Goal: Task Accomplishment & Management: Complete application form

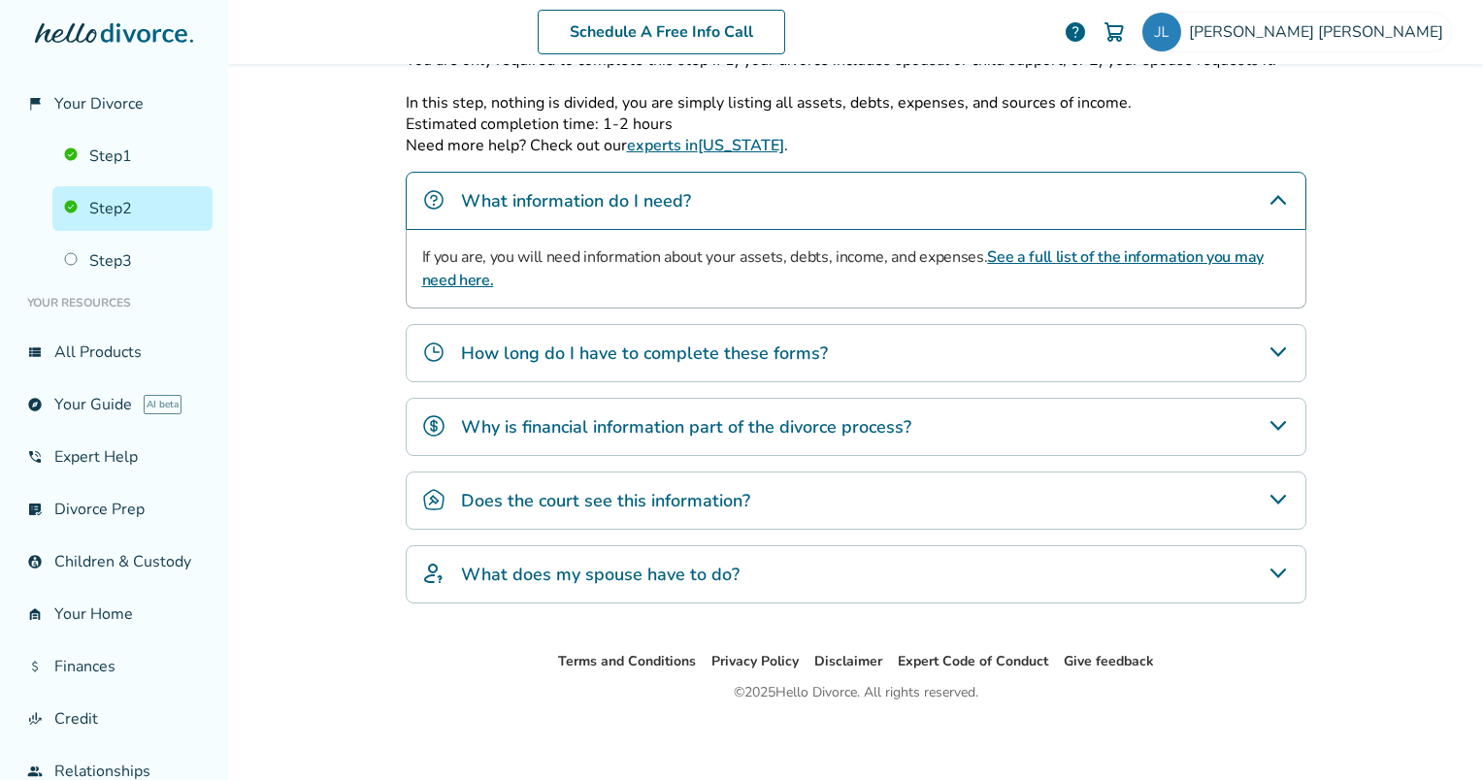
scroll to position [385, 0]
click at [633, 365] on div "How long do I have to complete these forms?" at bounding box center [856, 352] width 900 height 58
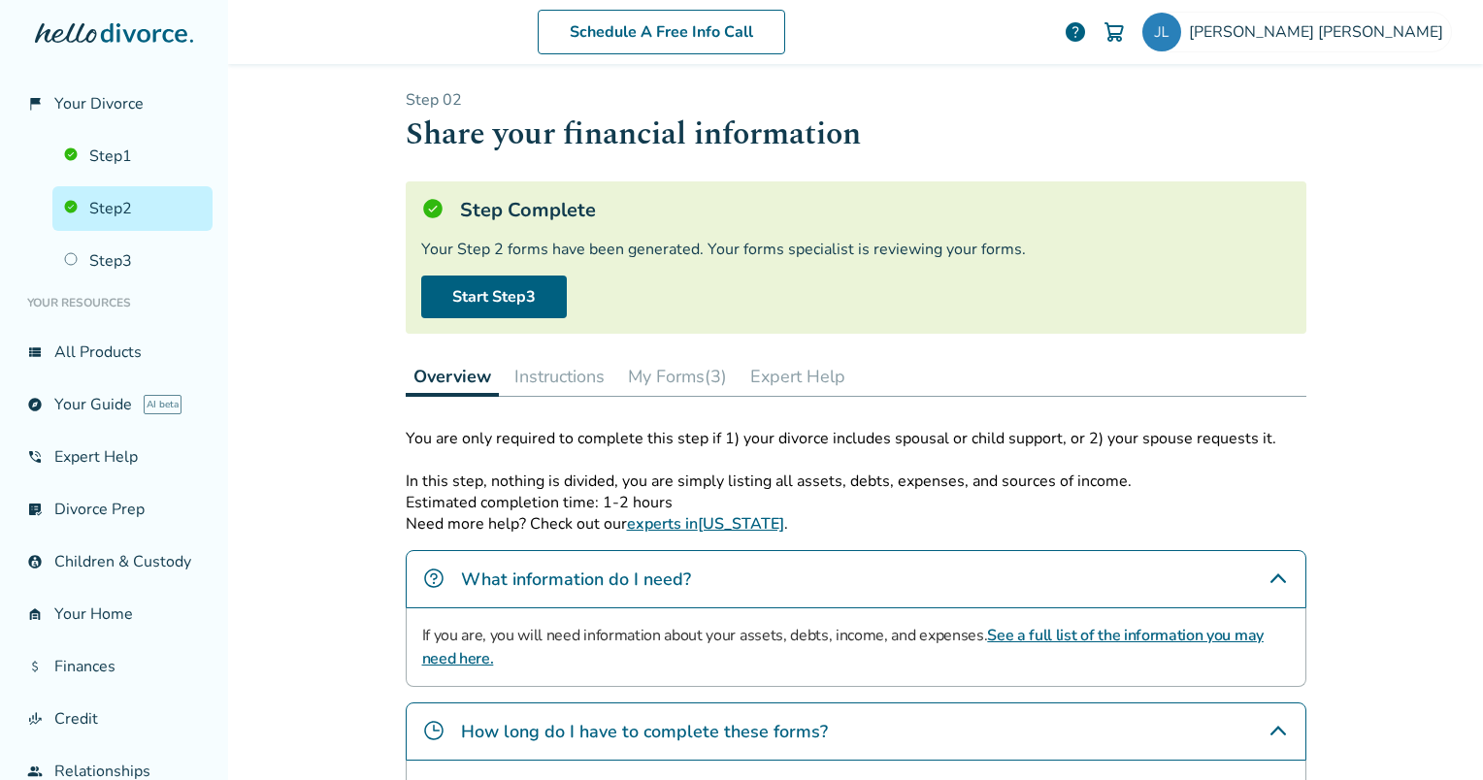
scroll to position [0, 0]
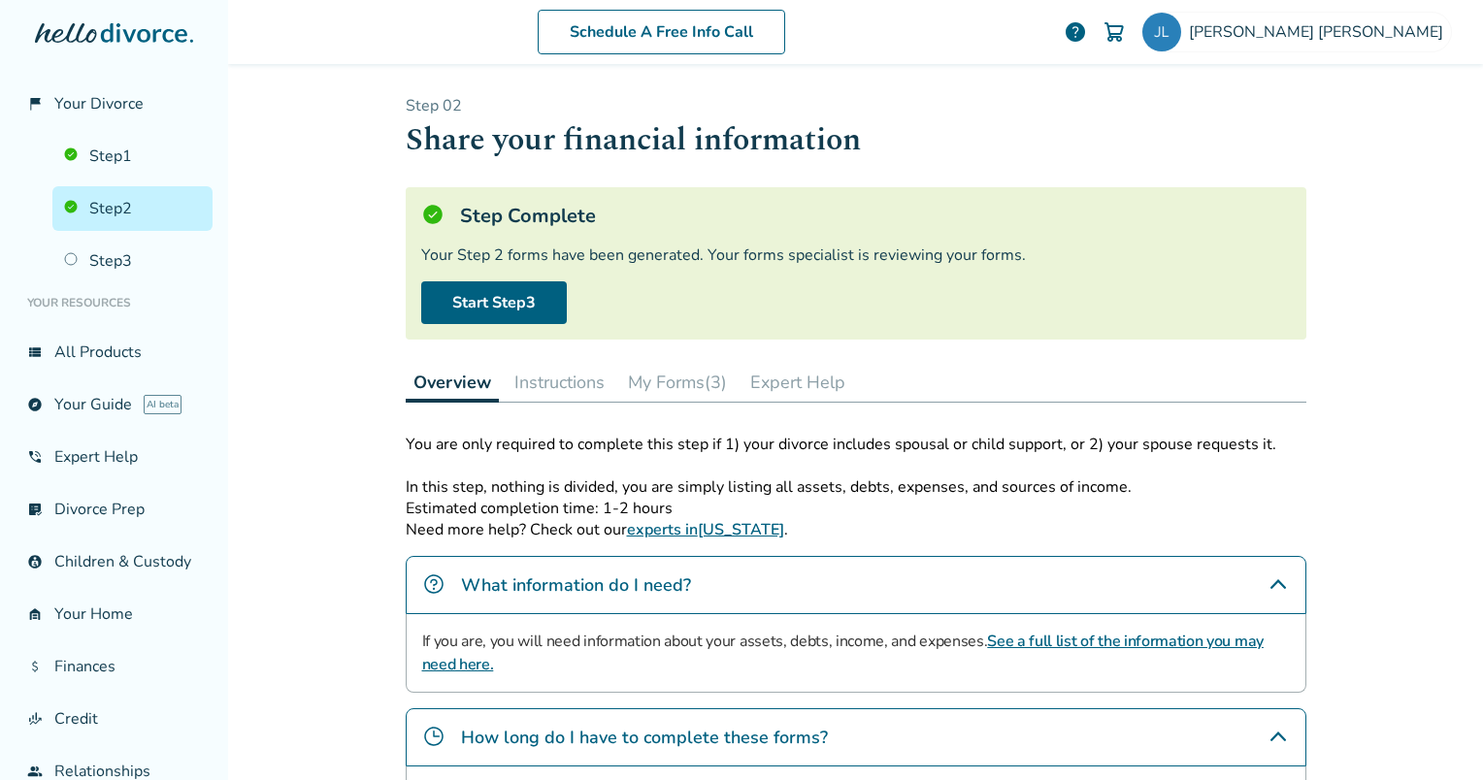
click at [556, 382] on button "Instructions" at bounding box center [559, 382] width 106 height 39
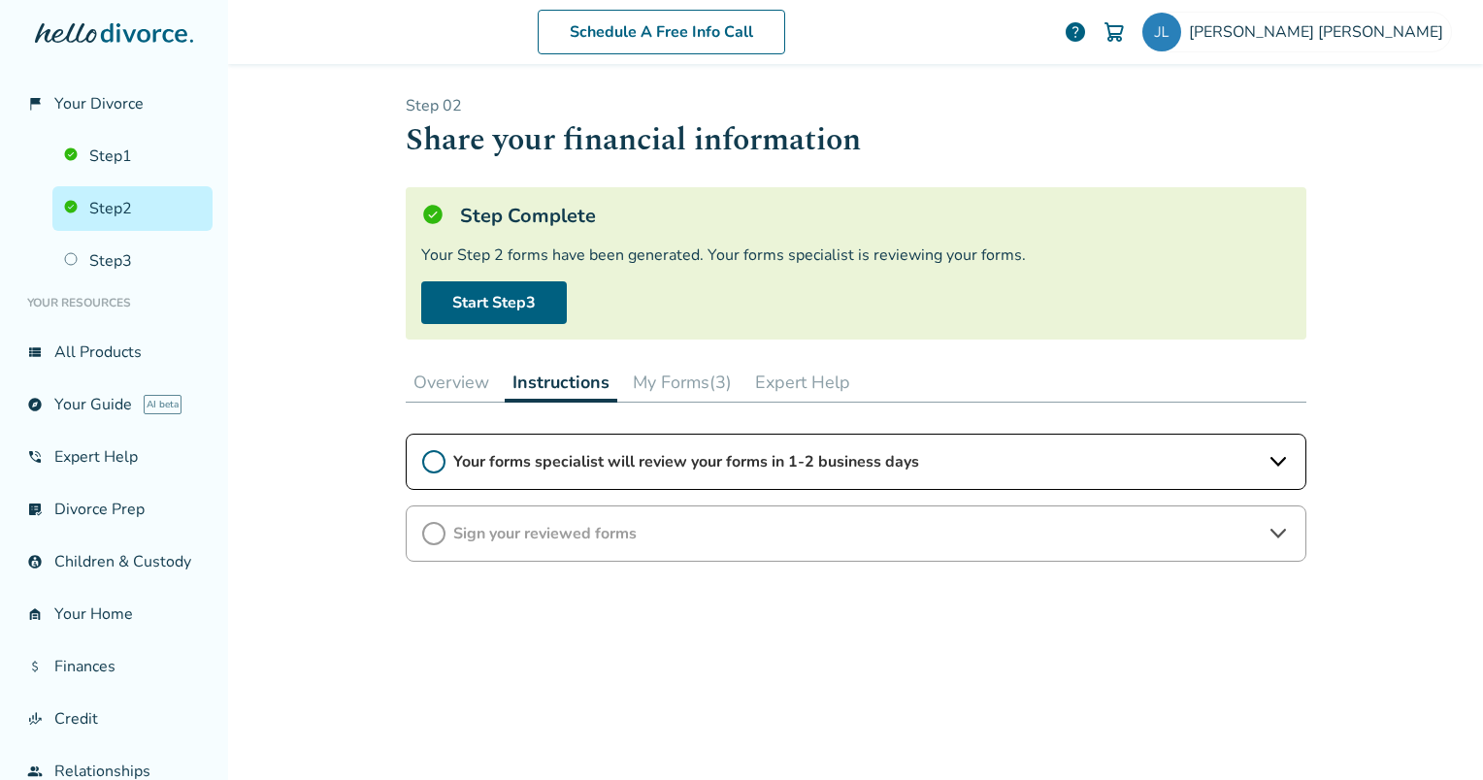
click at [660, 376] on button "My Forms (3)" at bounding box center [682, 382] width 114 height 39
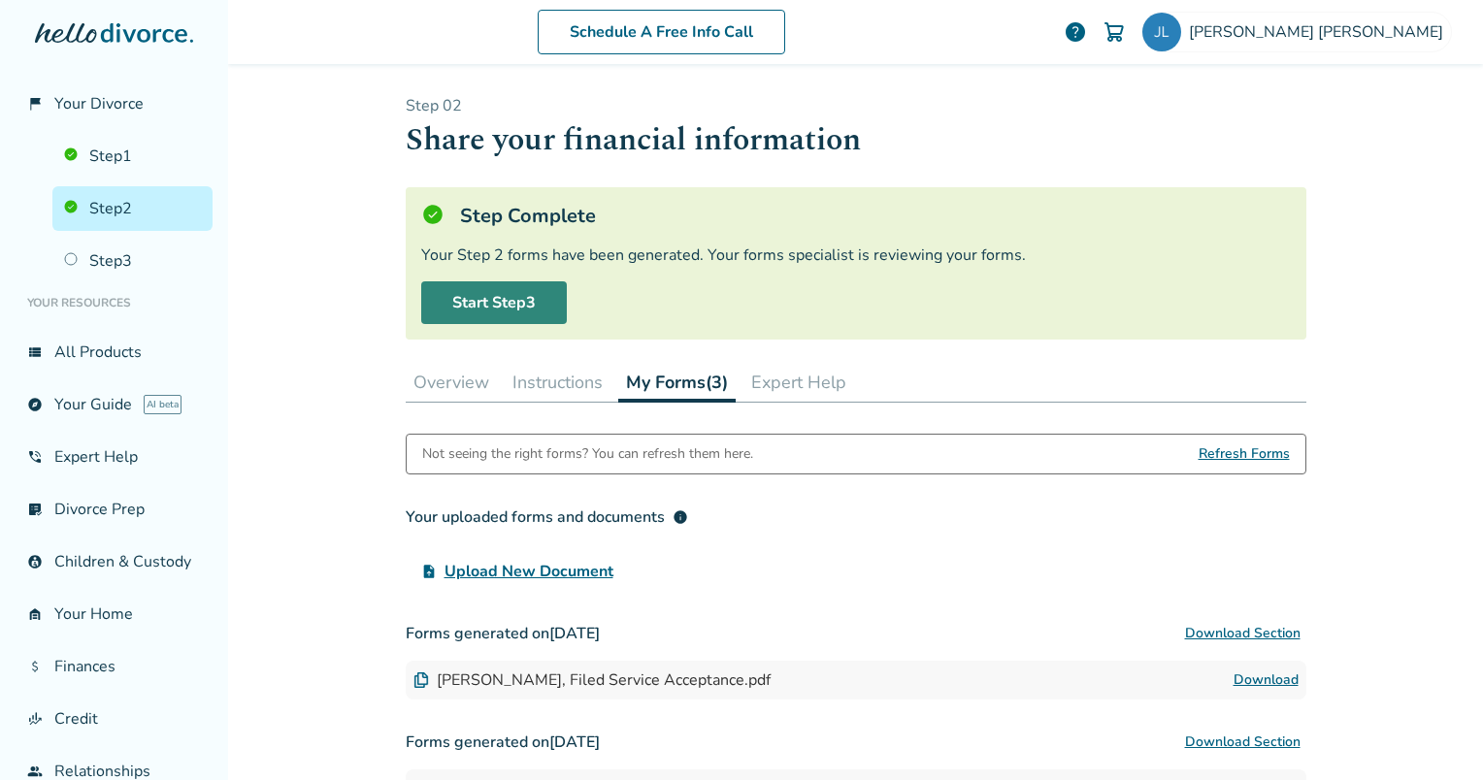
click at [535, 296] on link "Start Step 3" at bounding box center [494, 302] width 146 height 43
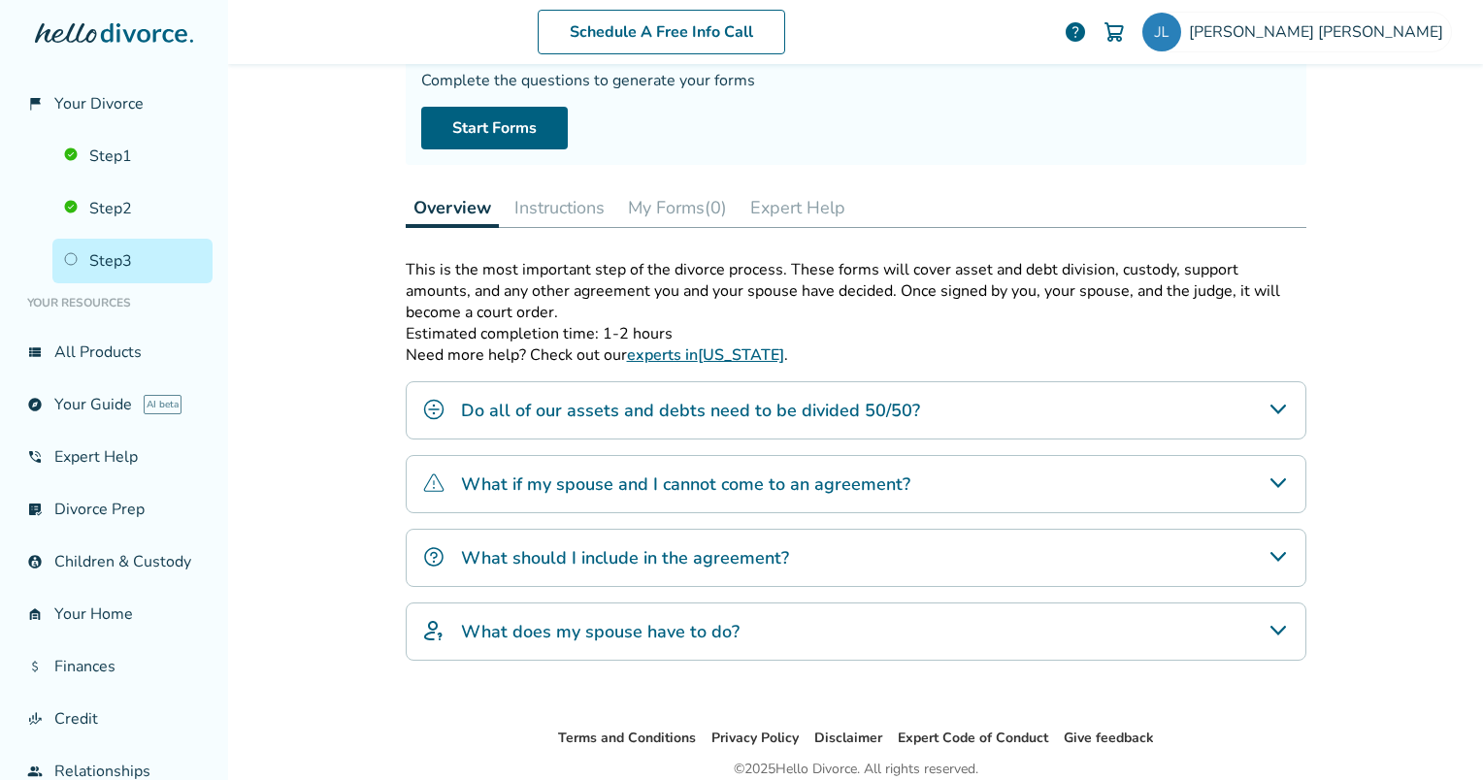
scroll to position [194, 0]
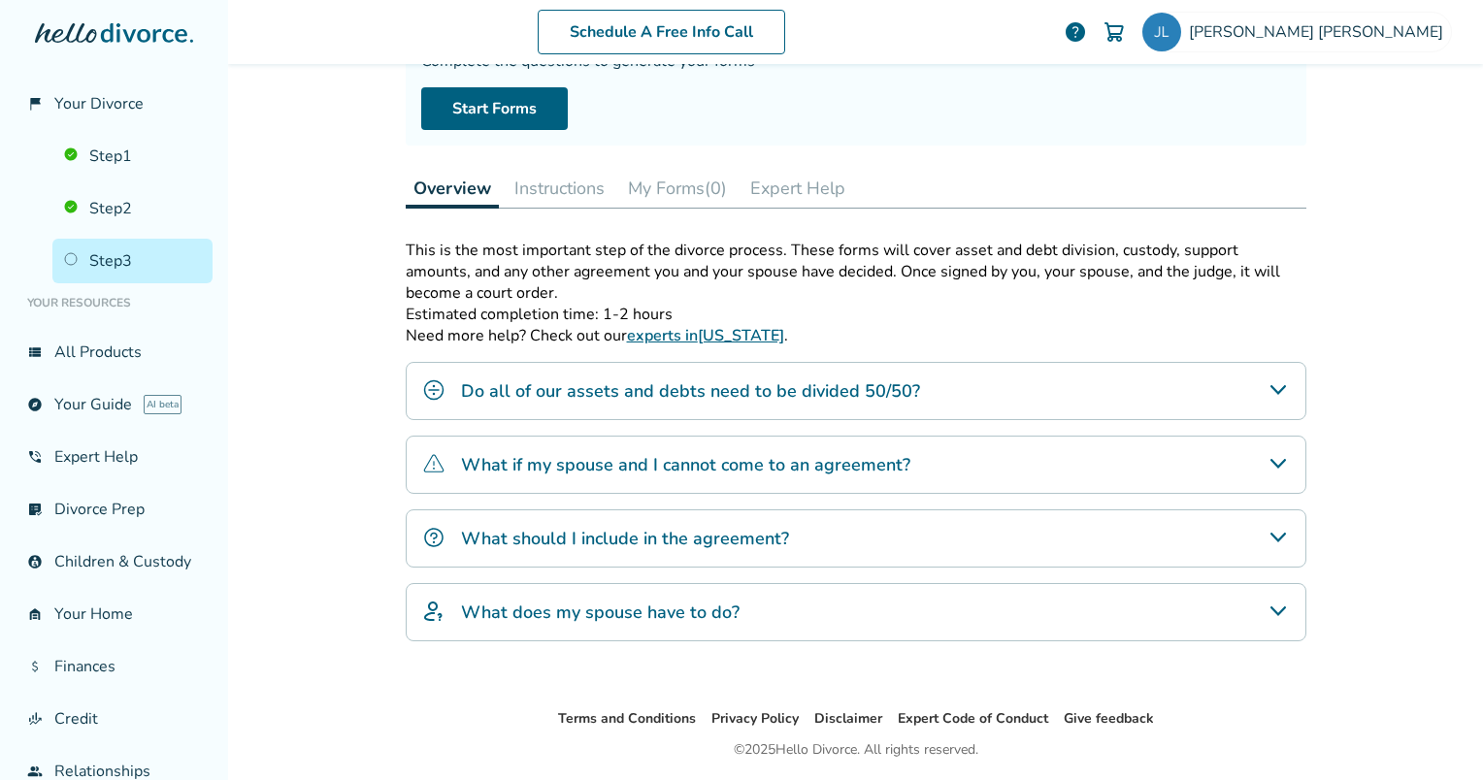
click at [1025, 396] on div "Do all of our assets and debts need to be divided 50/50?" at bounding box center [856, 391] width 900 height 58
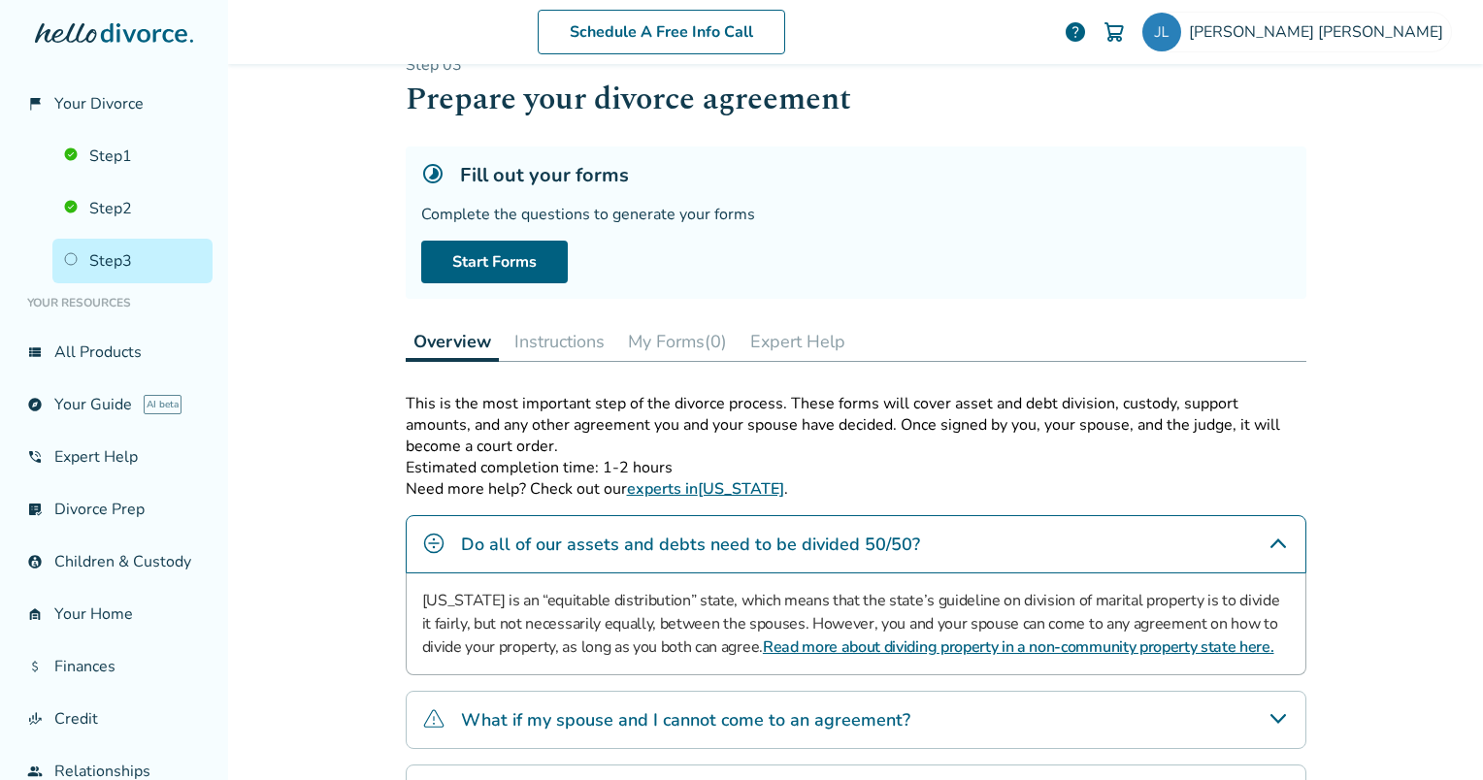
scroll to position [0, 0]
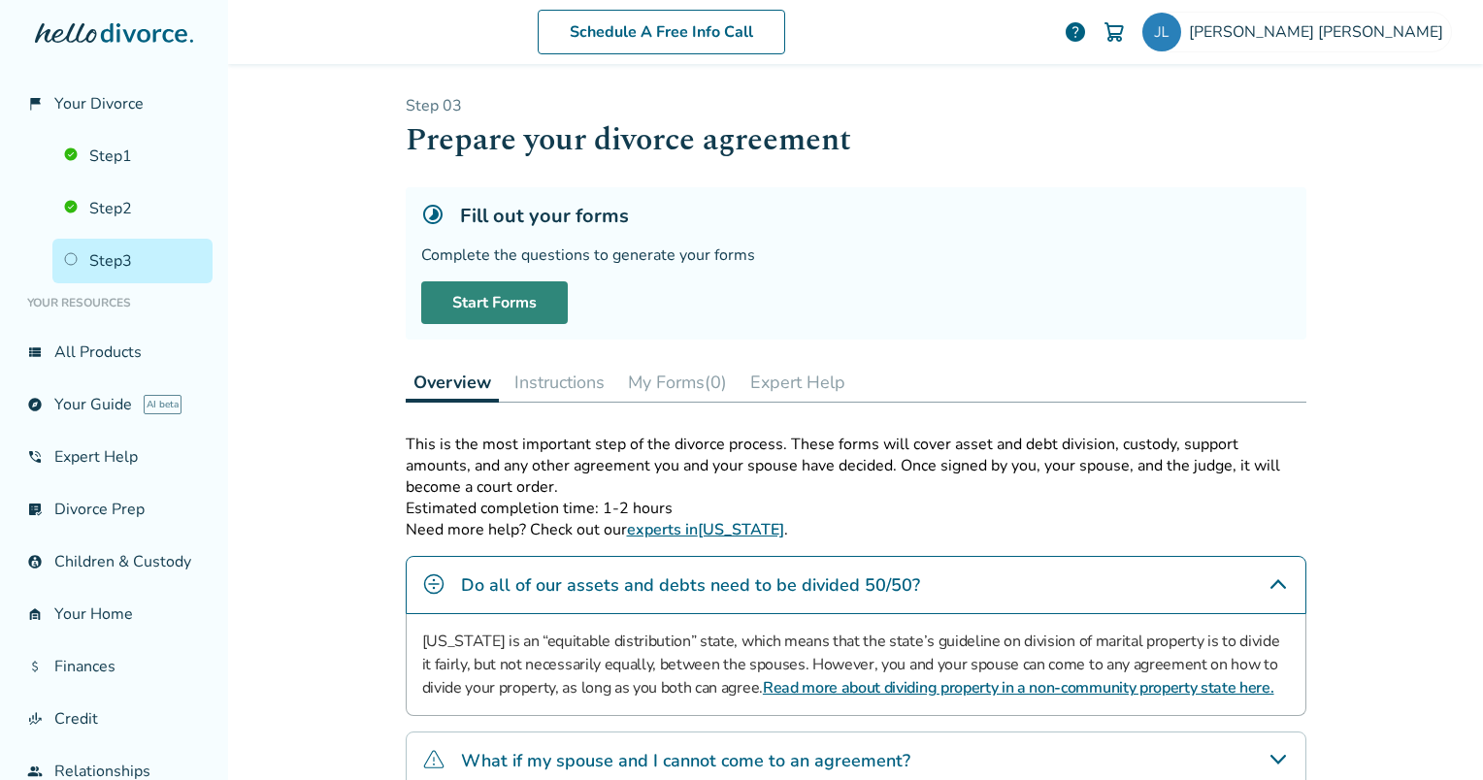
click at [491, 300] on link "Start Forms" at bounding box center [494, 302] width 147 height 43
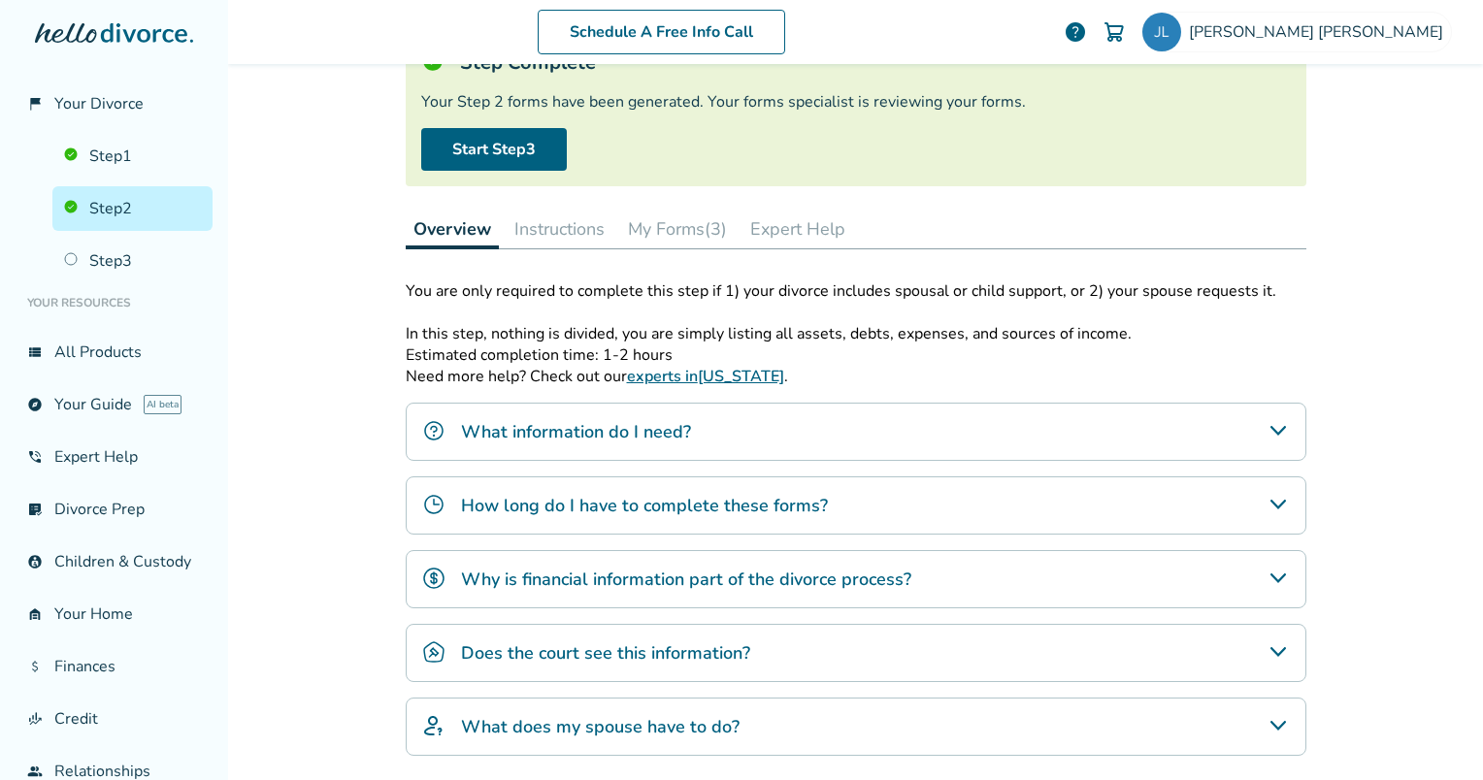
scroll to position [156, 0]
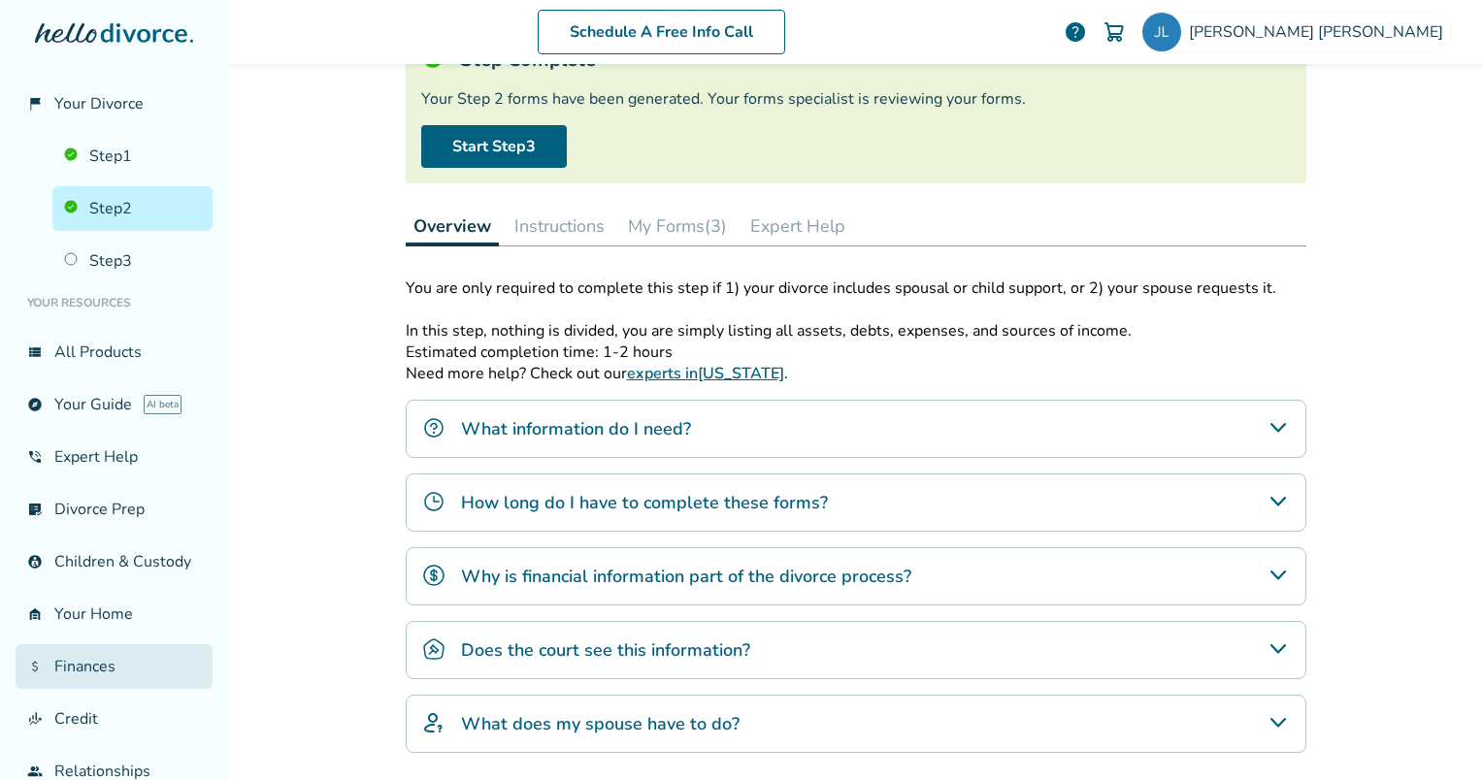
click at [93, 688] on link "attach_money Finances" at bounding box center [114, 666] width 197 height 45
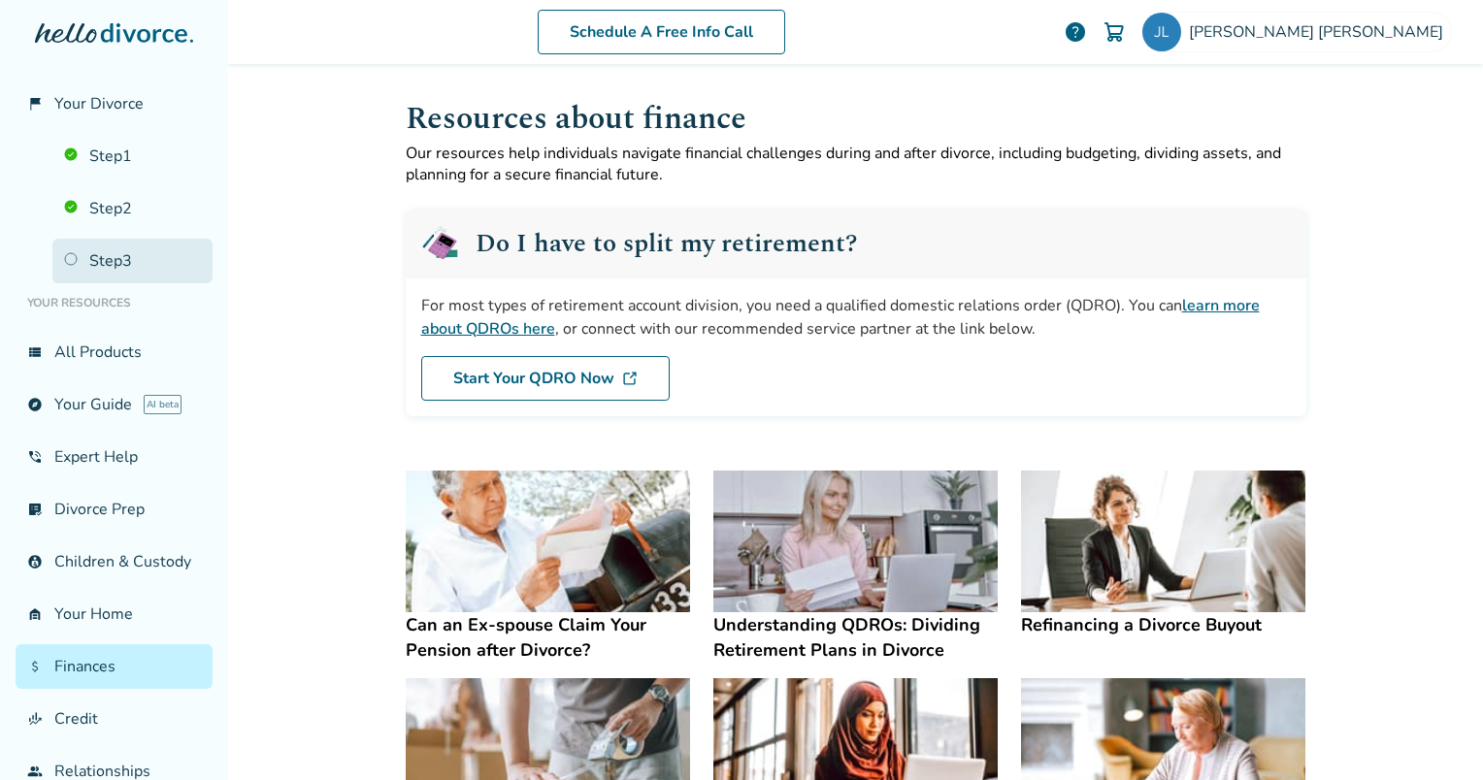
click at [109, 255] on link "Step 3" at bounding box center [132, 261] width 160 height 45
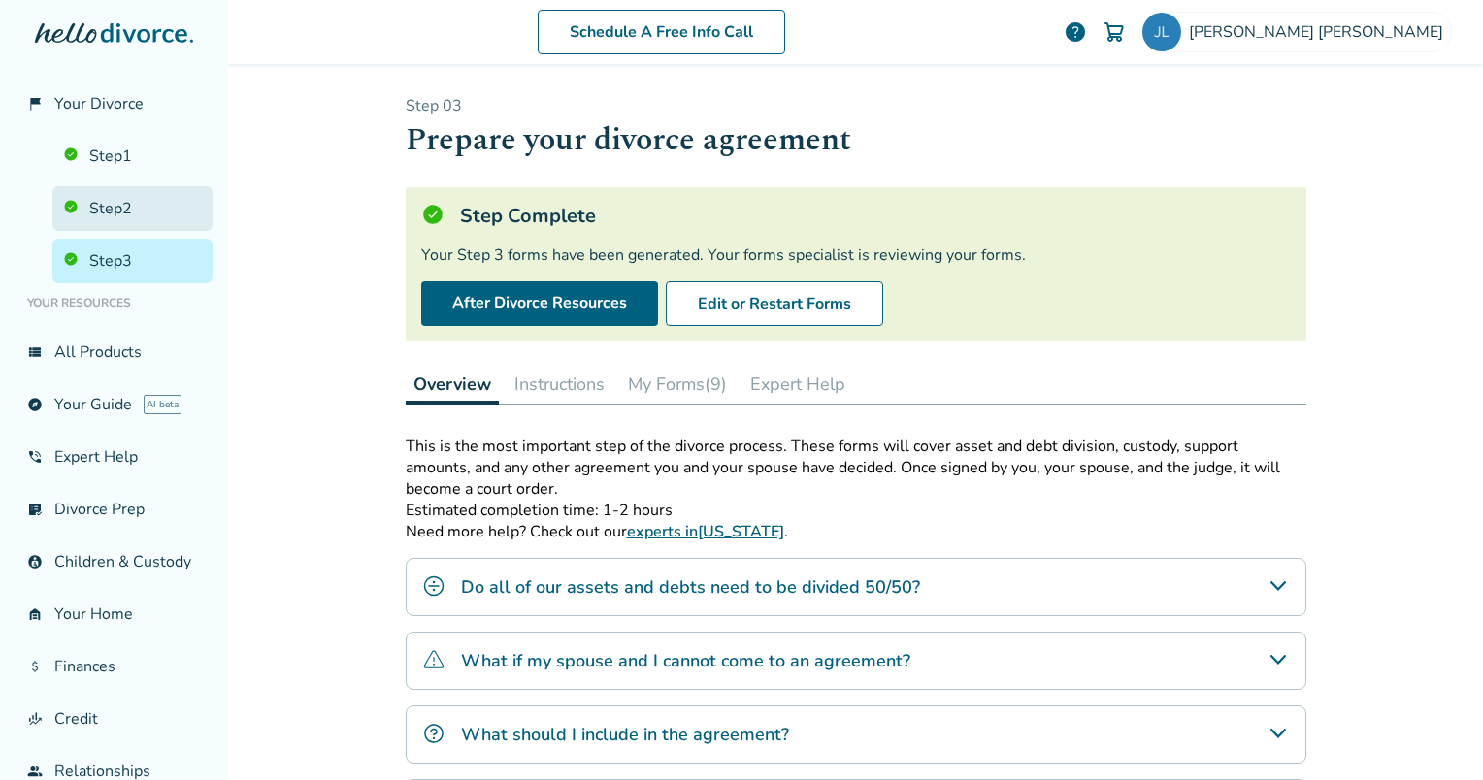
click at [114, 209] on link "Step 2" at bounding box center [132, 208] width 160 height 45
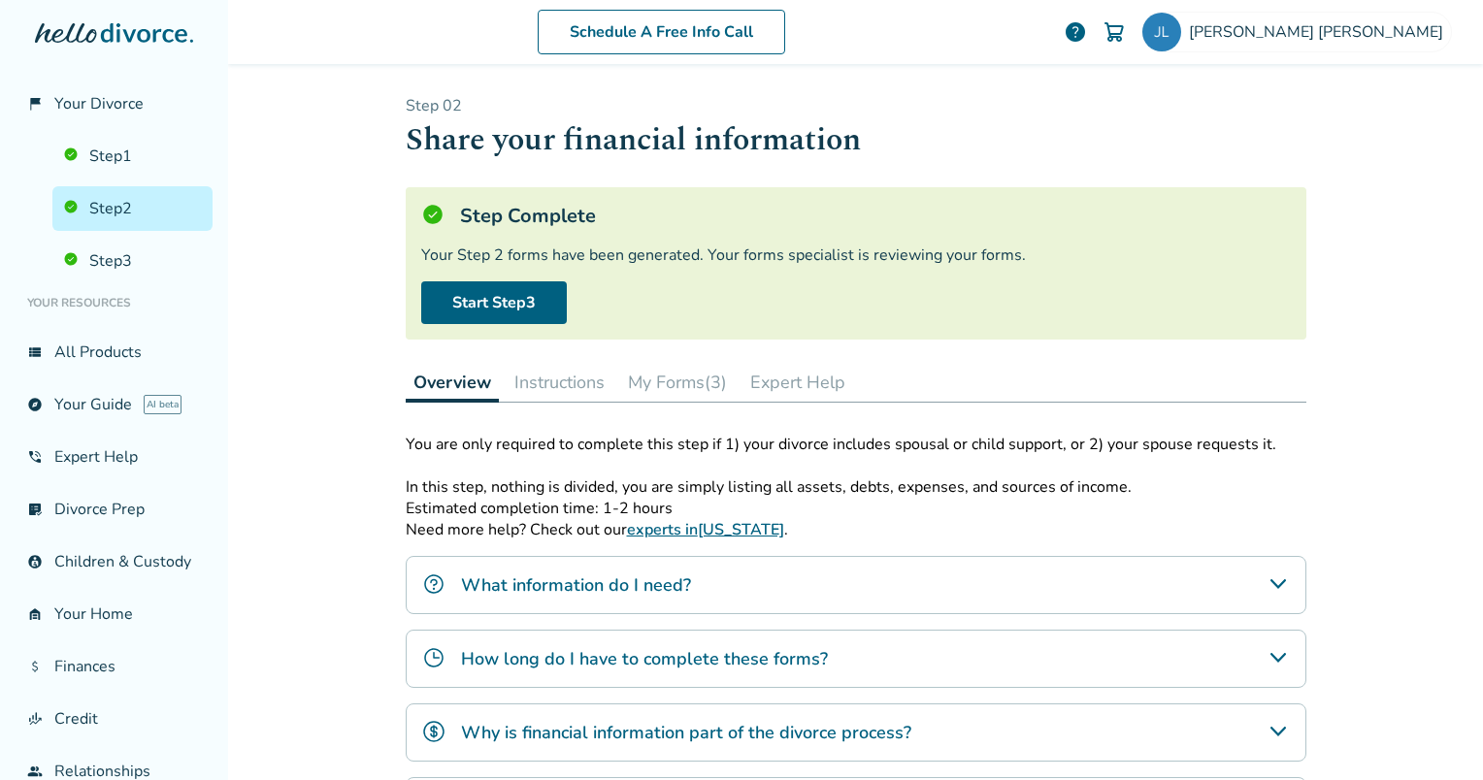
click at [674, 380] on button "My Forms (3)" at bounding box center [677, 382] width 114 height 39
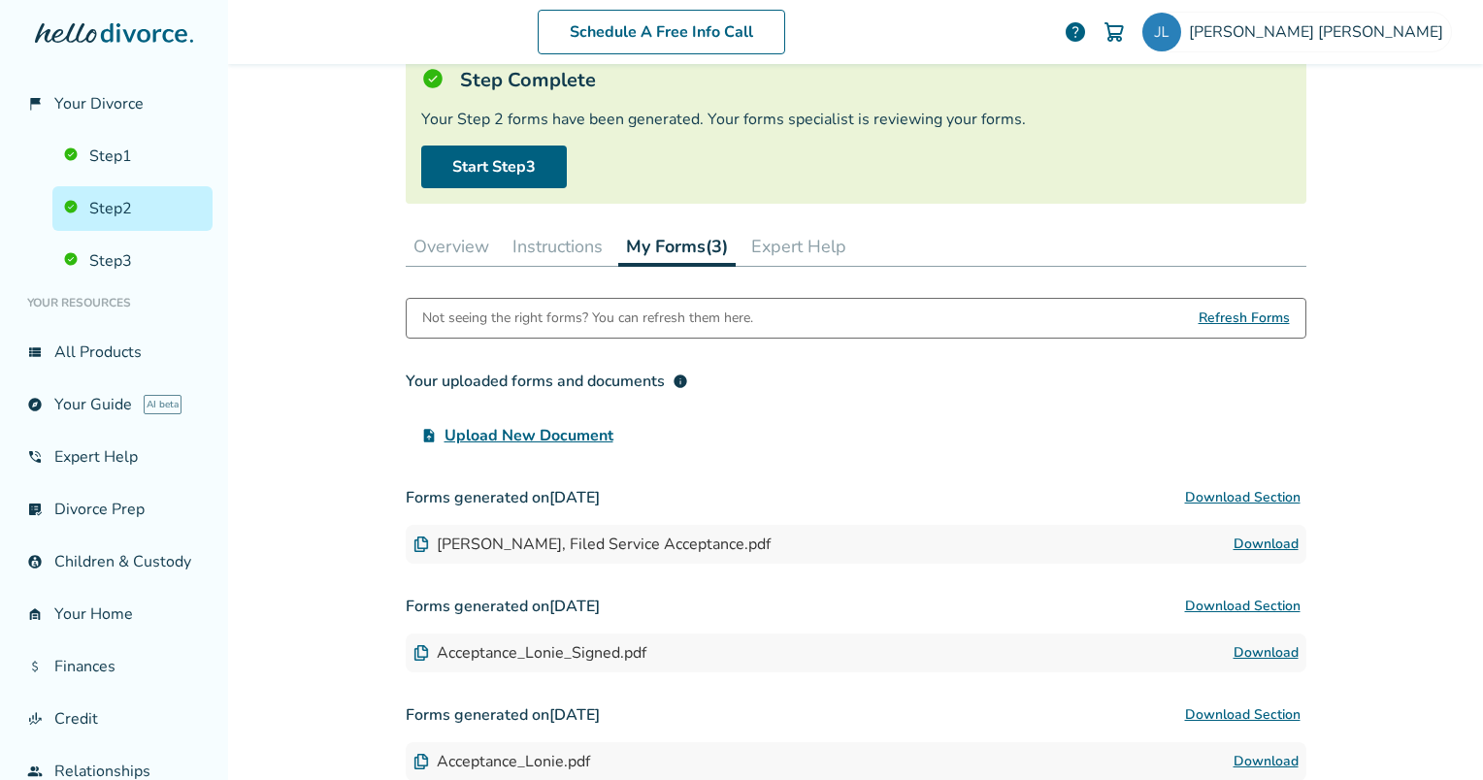
scroll to position [150, 0]
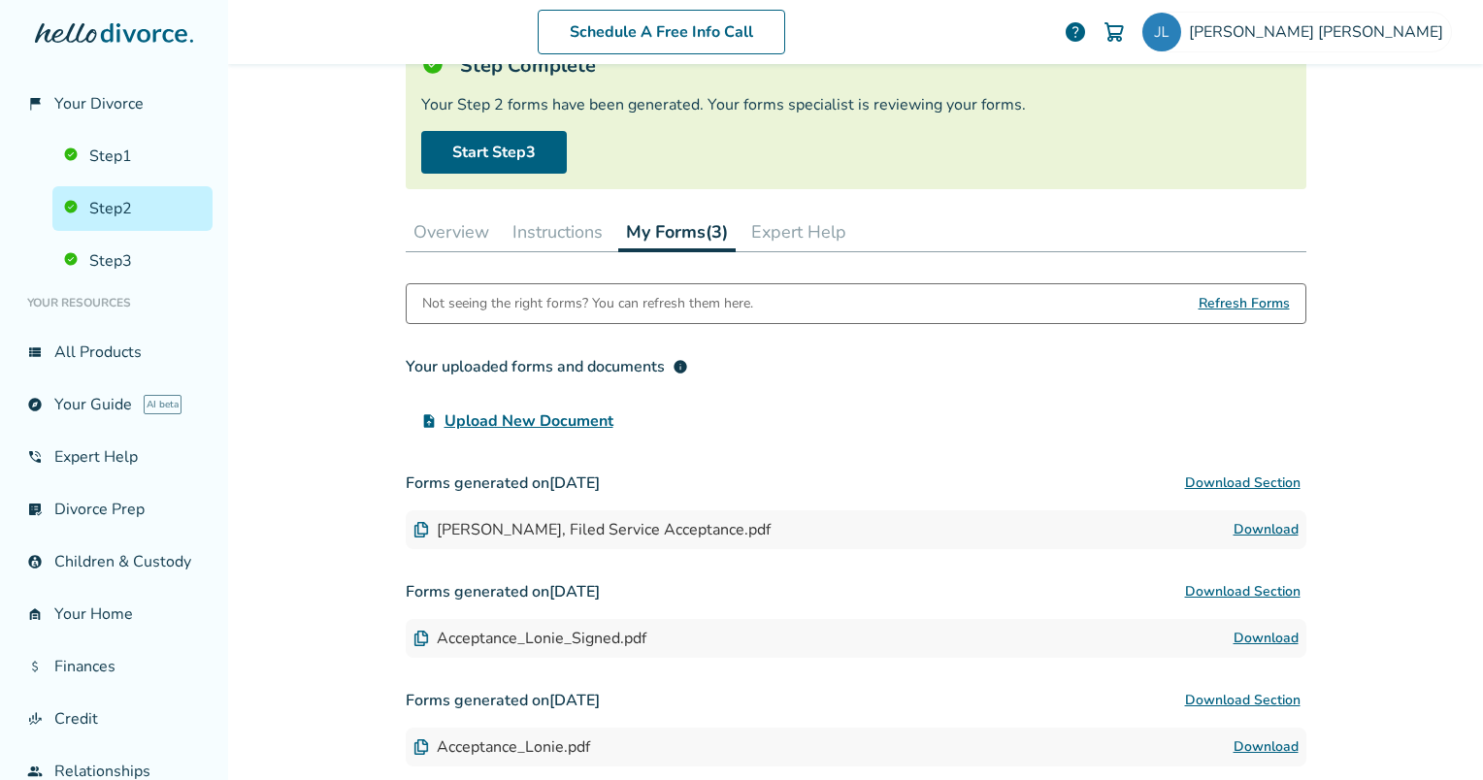
click at [503, 410] on span "Upload New Document" at bounding box center [528, 420] width 169 height 23
click at [0, 0] on input "upload_file Upload New Document" at bounding box center [0, 0] width 0 height 0
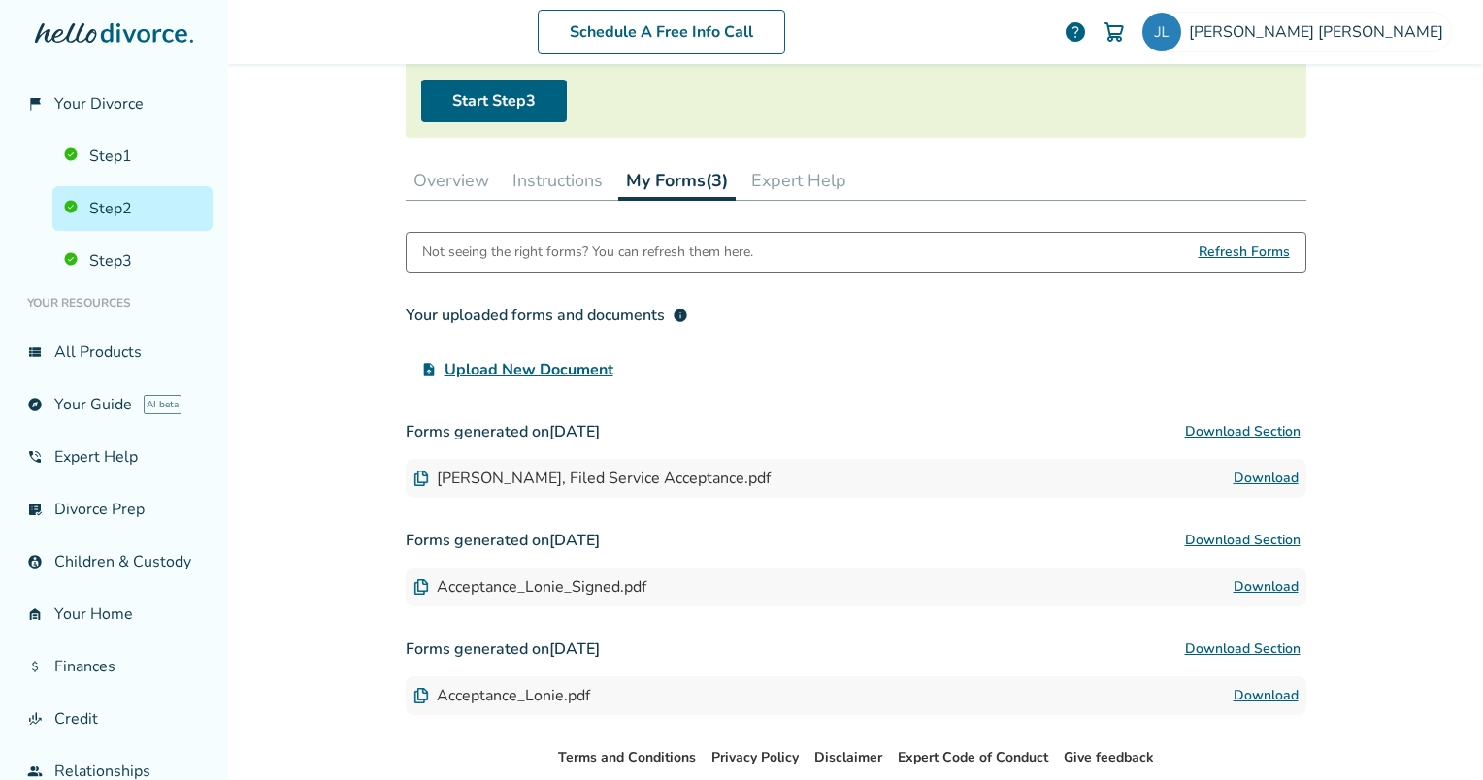
scroll to position [0, 0]
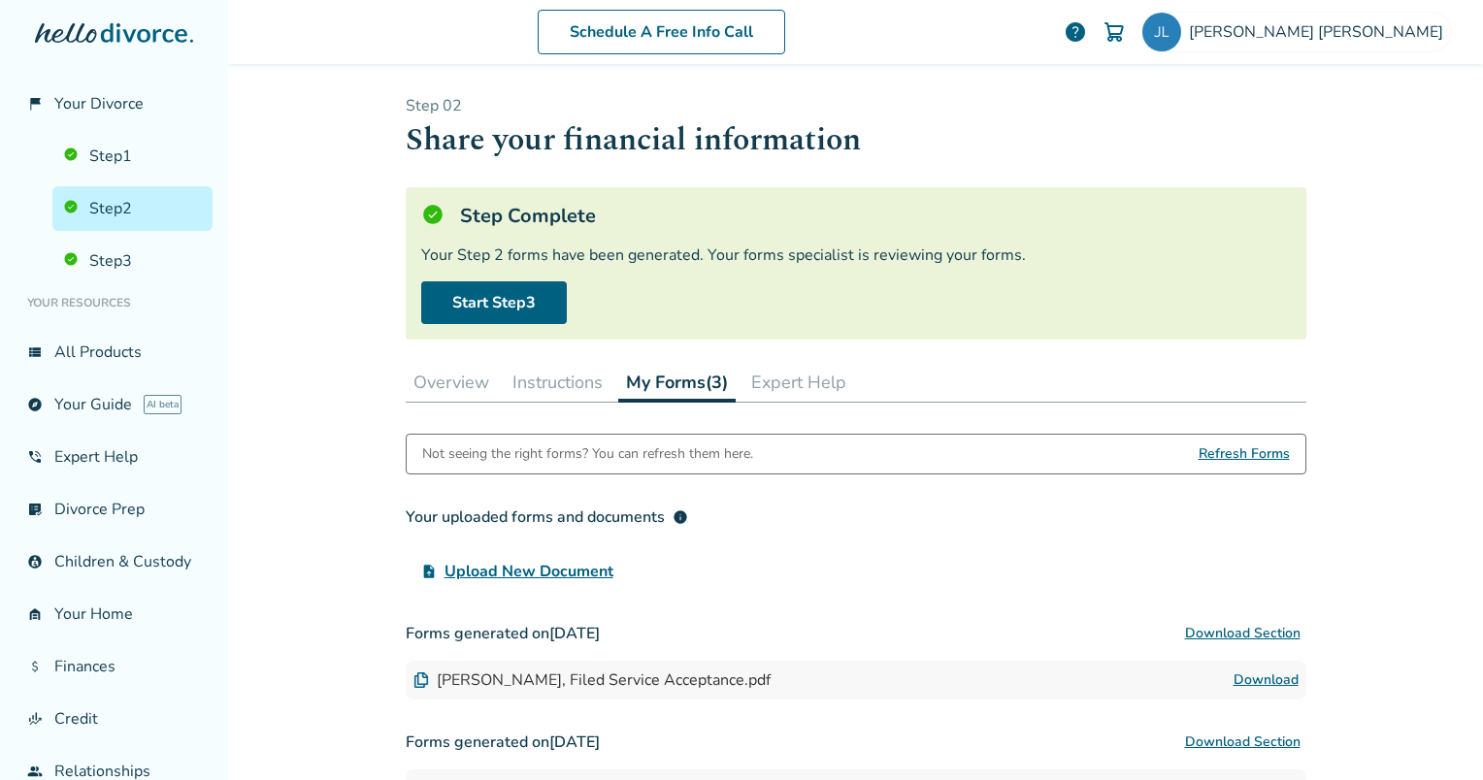
click at [672, 517] on span "info" at bounding box center [680, 517] width 16 height 16
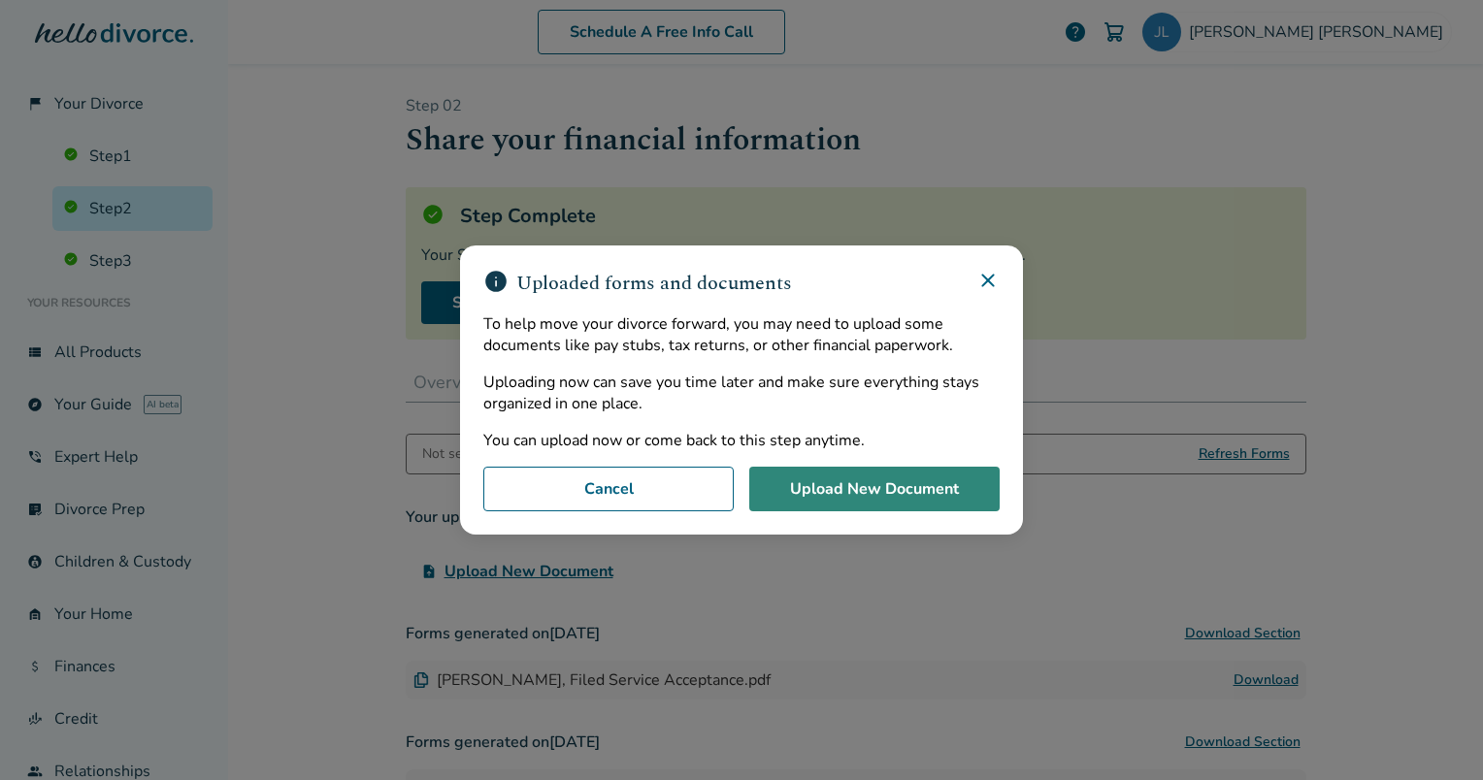
click at [865, 494] on button "Upload New Document" at bounding box center [874, 489] width 250 height 45
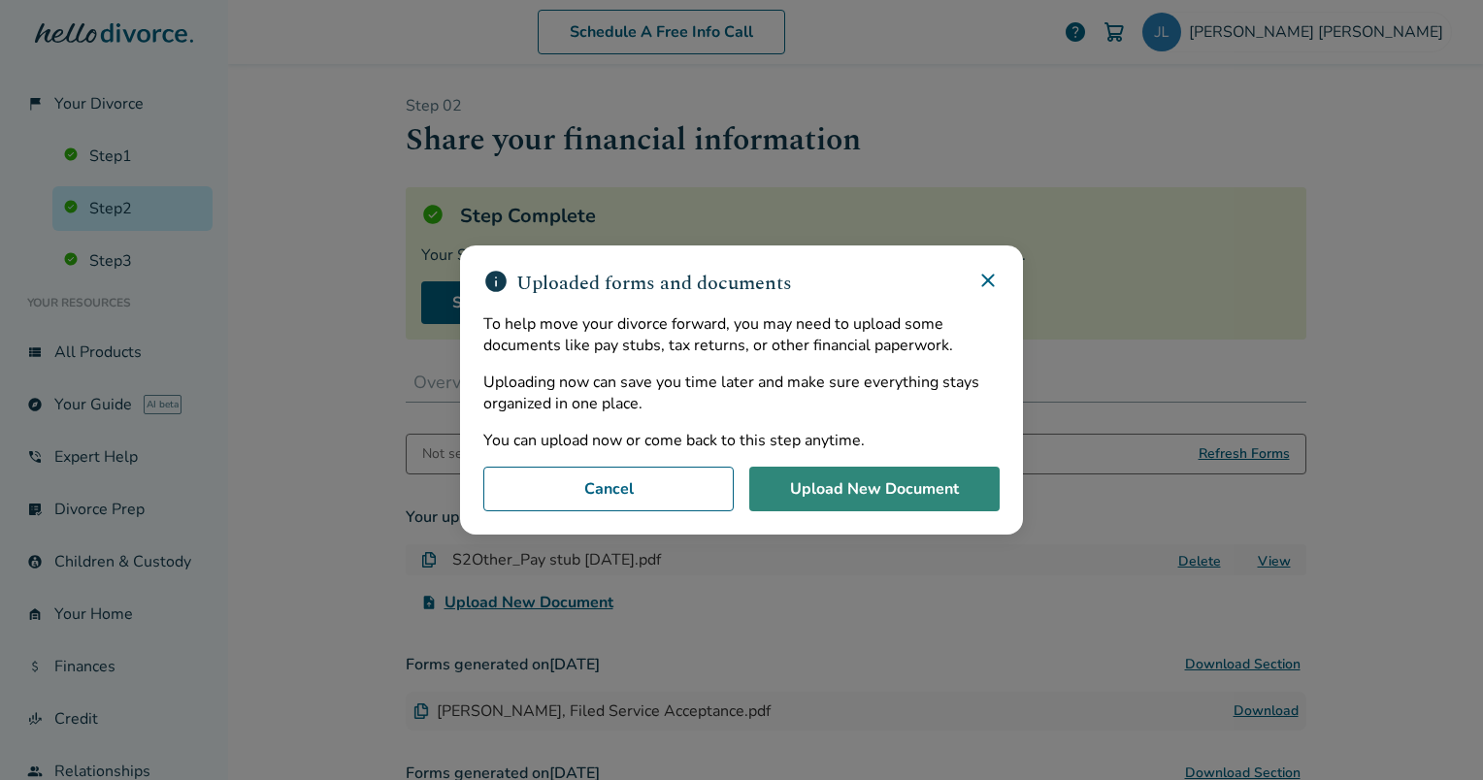
click at [866, 489] on button "Upload New Document" at bounding box center [874, 489] width 250 height 45
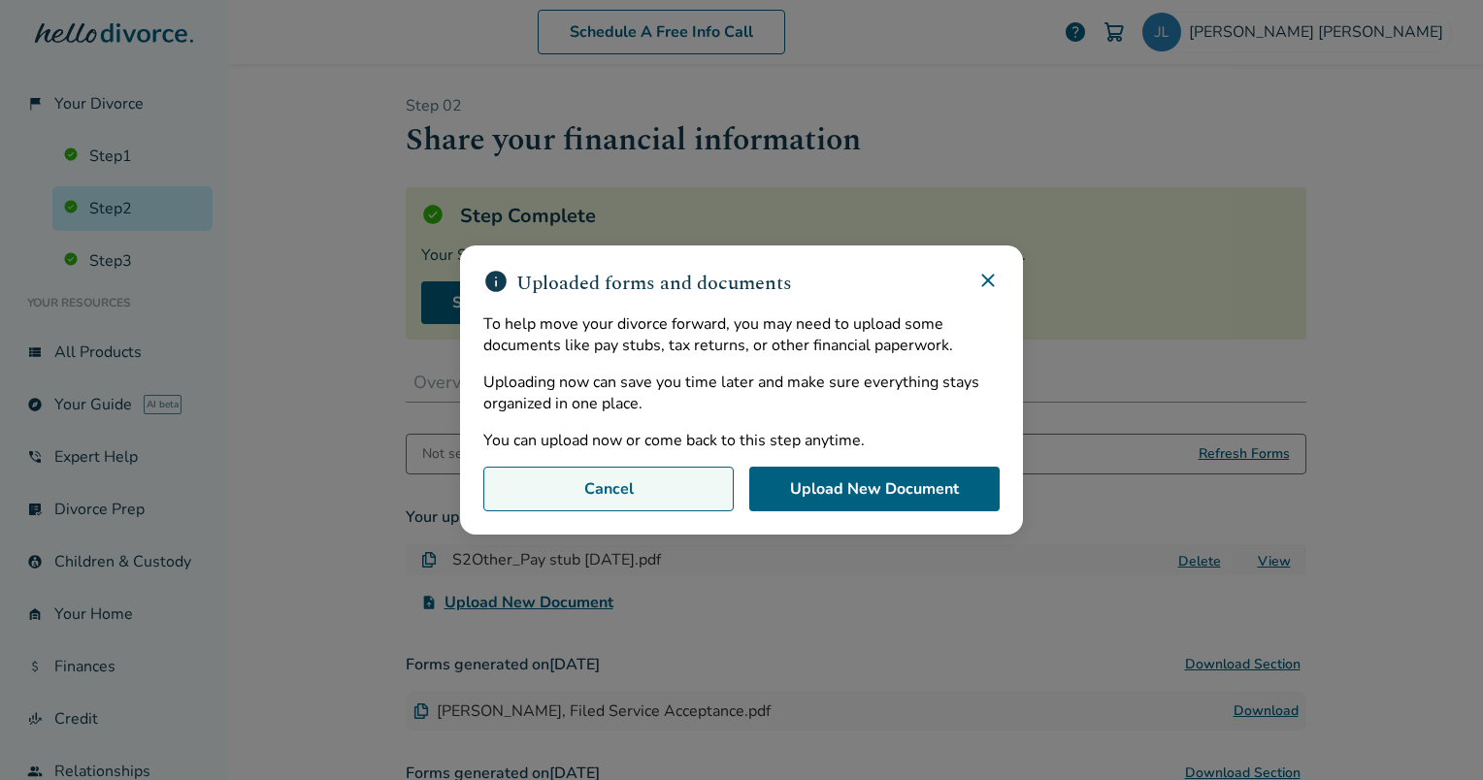
click at [687, 484] on button "Cancel" at bounding box center [608, 489] width 250 height 45
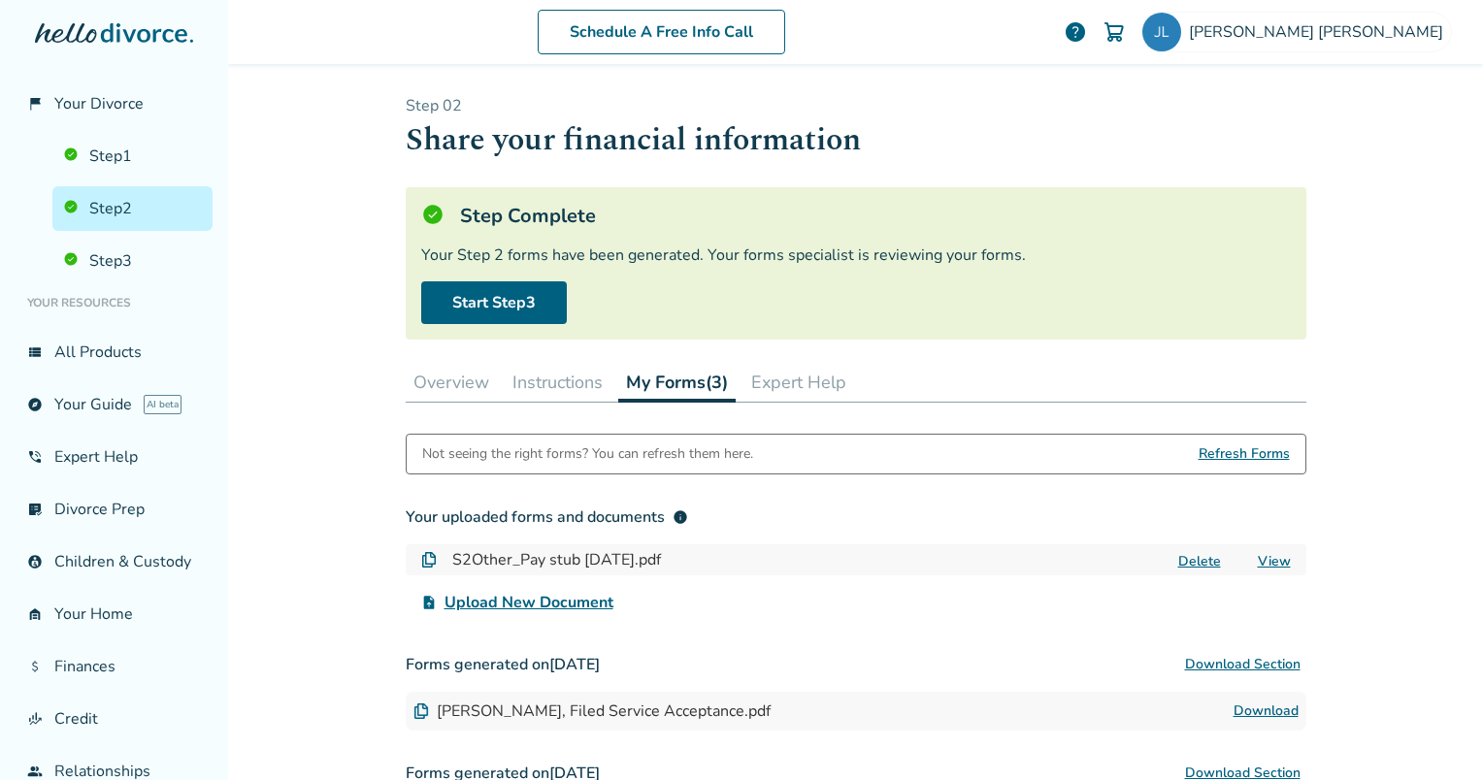
click at [494, 602] on span "Upload New Document" at bounding box center [528, 602] width 169 height 23
click at [0, 0] on input "upload_file Upload New Document" at bounding box center [0, 0] width 0 height 0
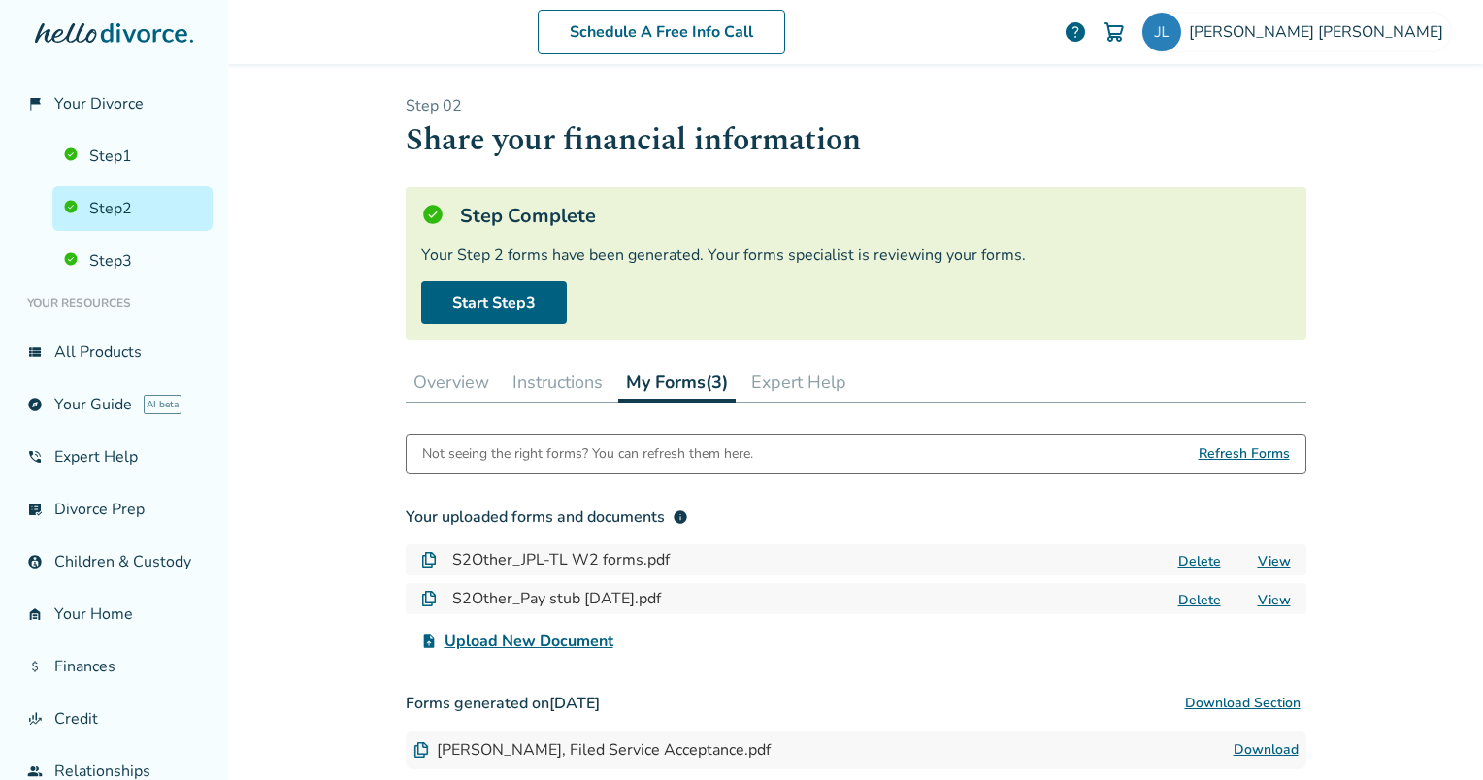
click at [672, 516] on span "info" at bounding box center [680, 517] width 16 height 16
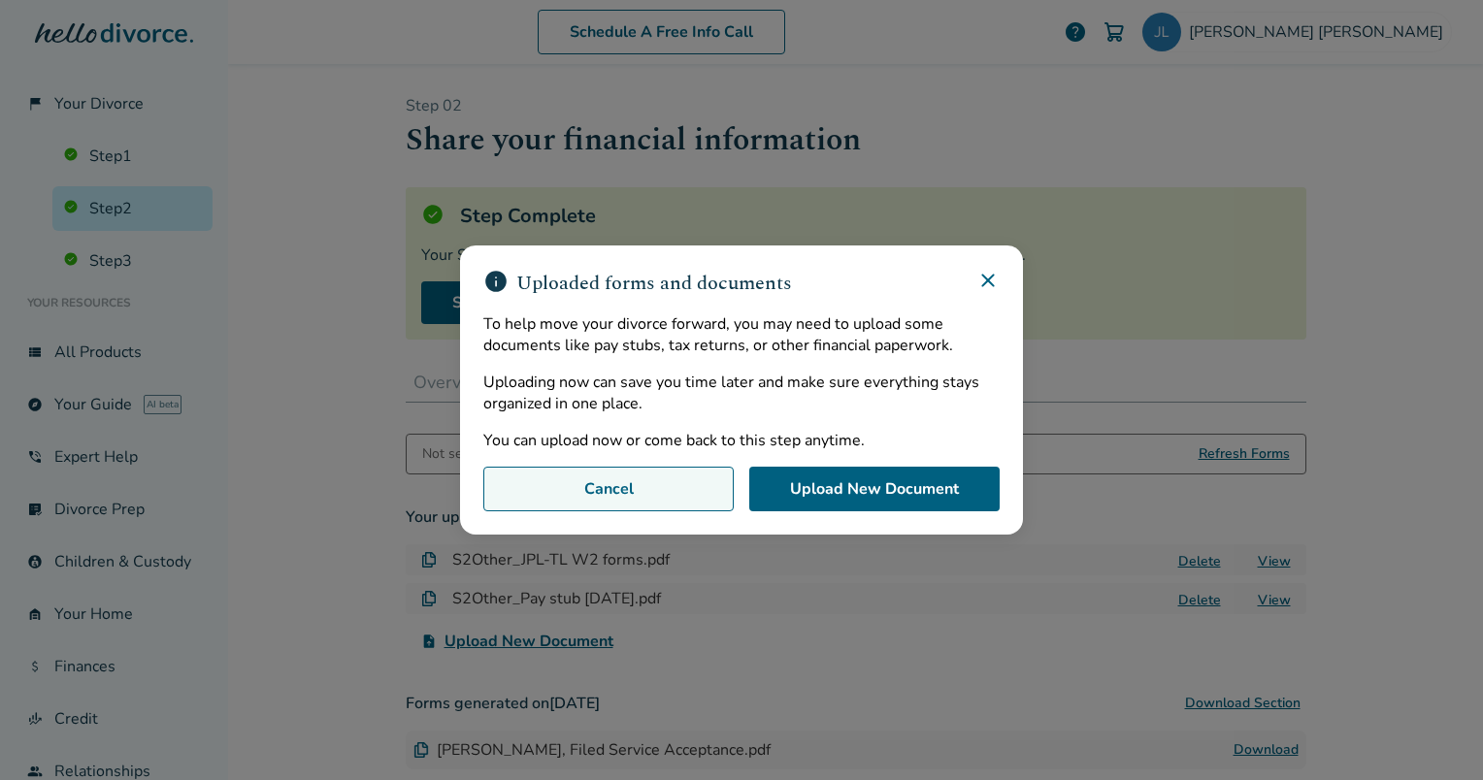
click at [646, 485] on button "Cancel" at bounding box center [608, 489] width 250 height 45
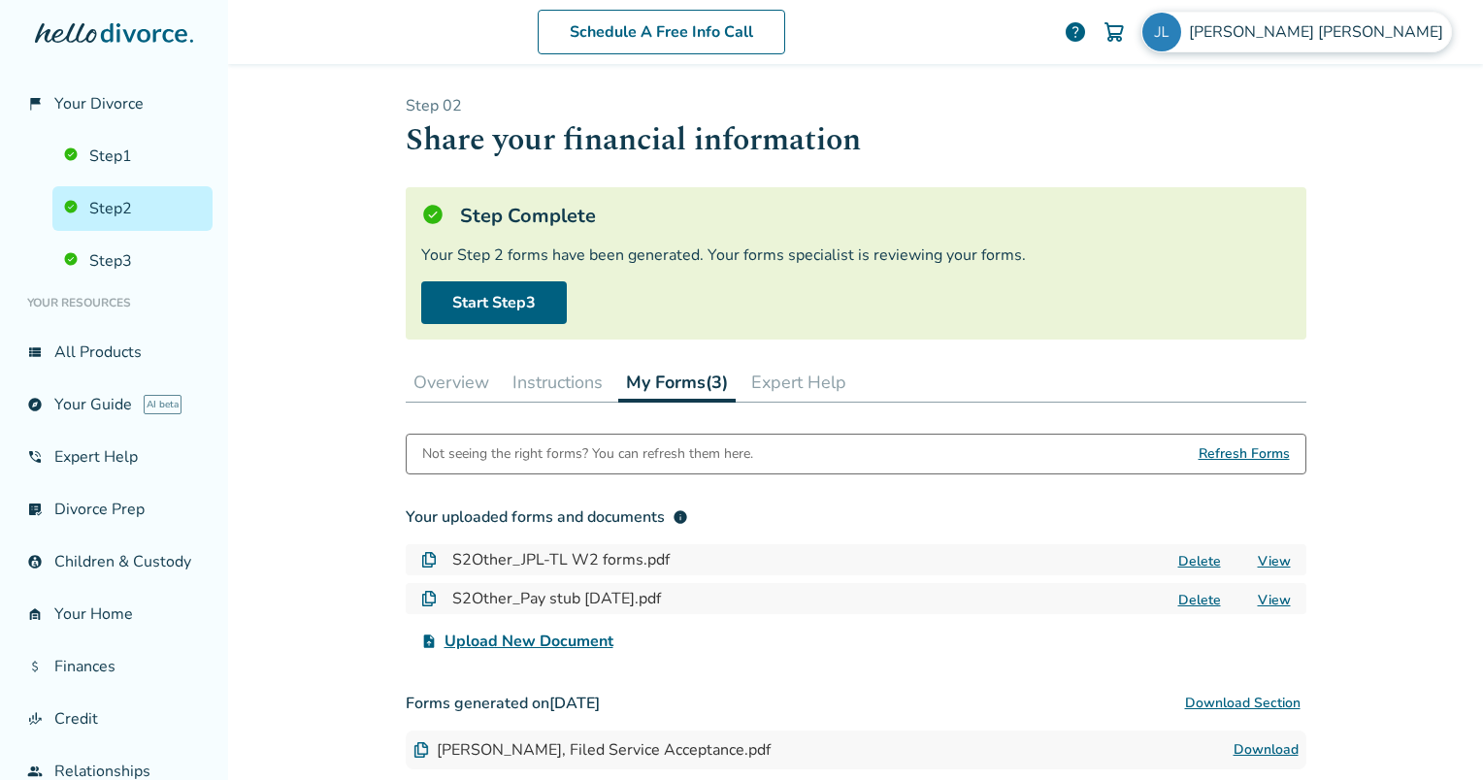
click at [1369, 32] on span "James Lonie" at bounding box center [1320, 31] width 262 height 21
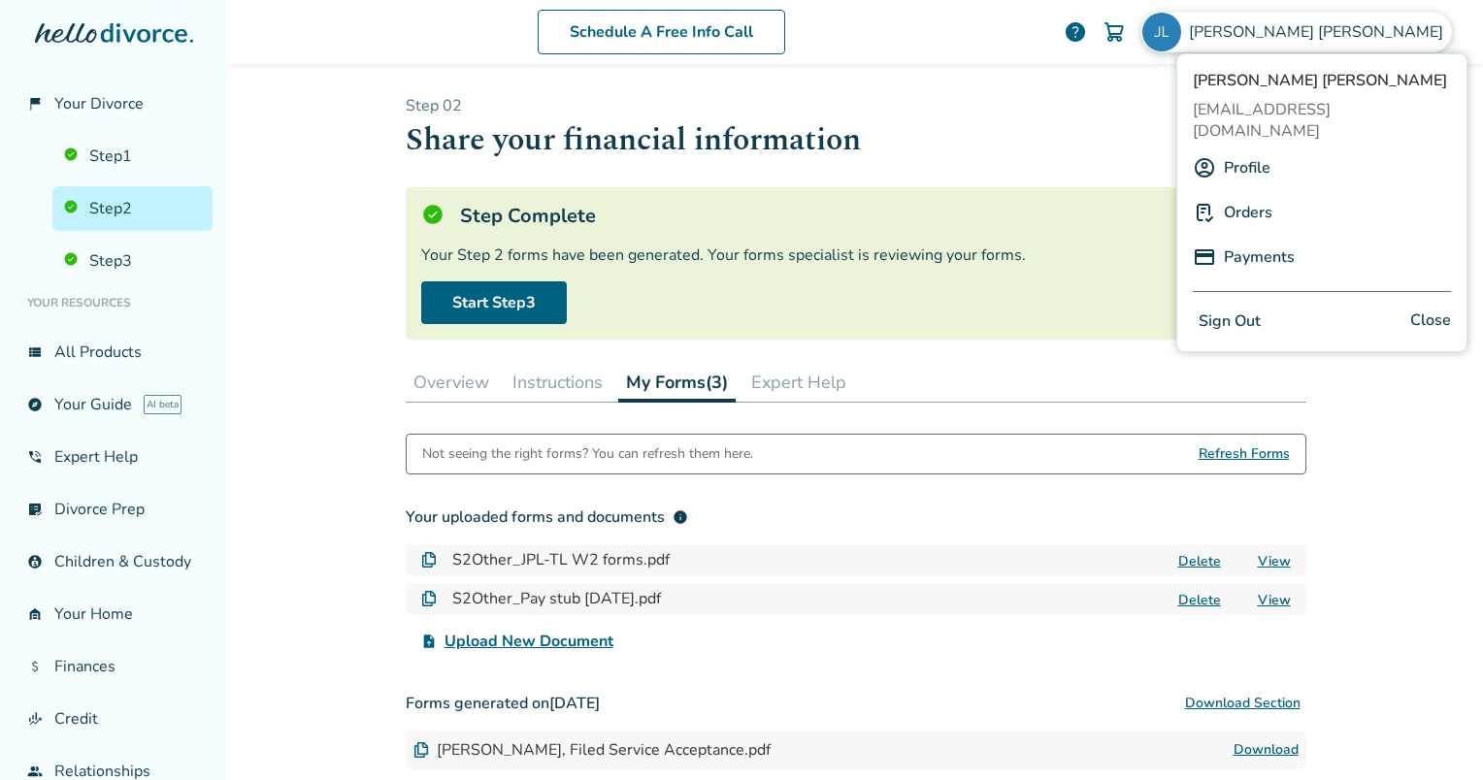
click at [1239, 308] on button "Sign Out" at bounding box center [1229, 322] width 74 height 28
